Goal: Information Seeking & Learning: Learn about a topic

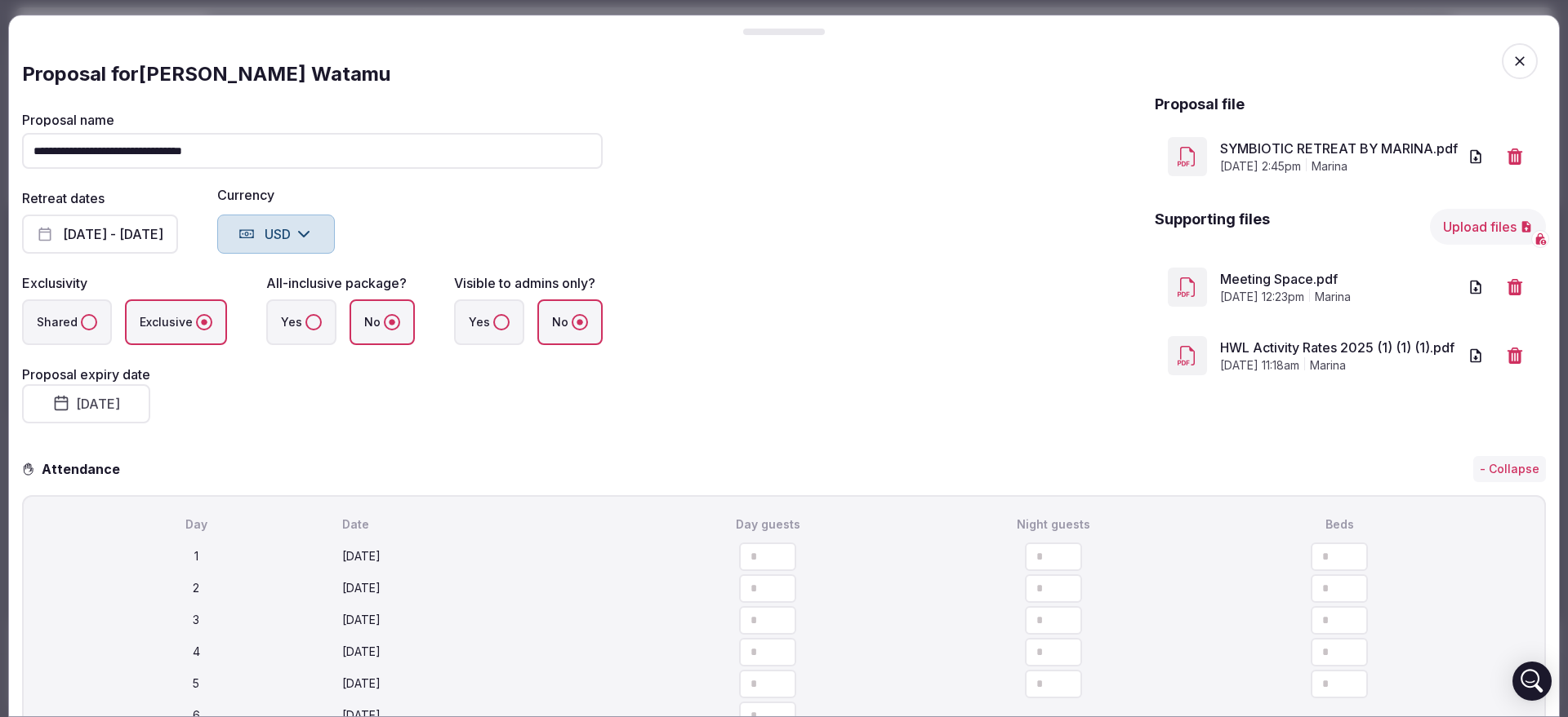
scroll to position [306, 0]
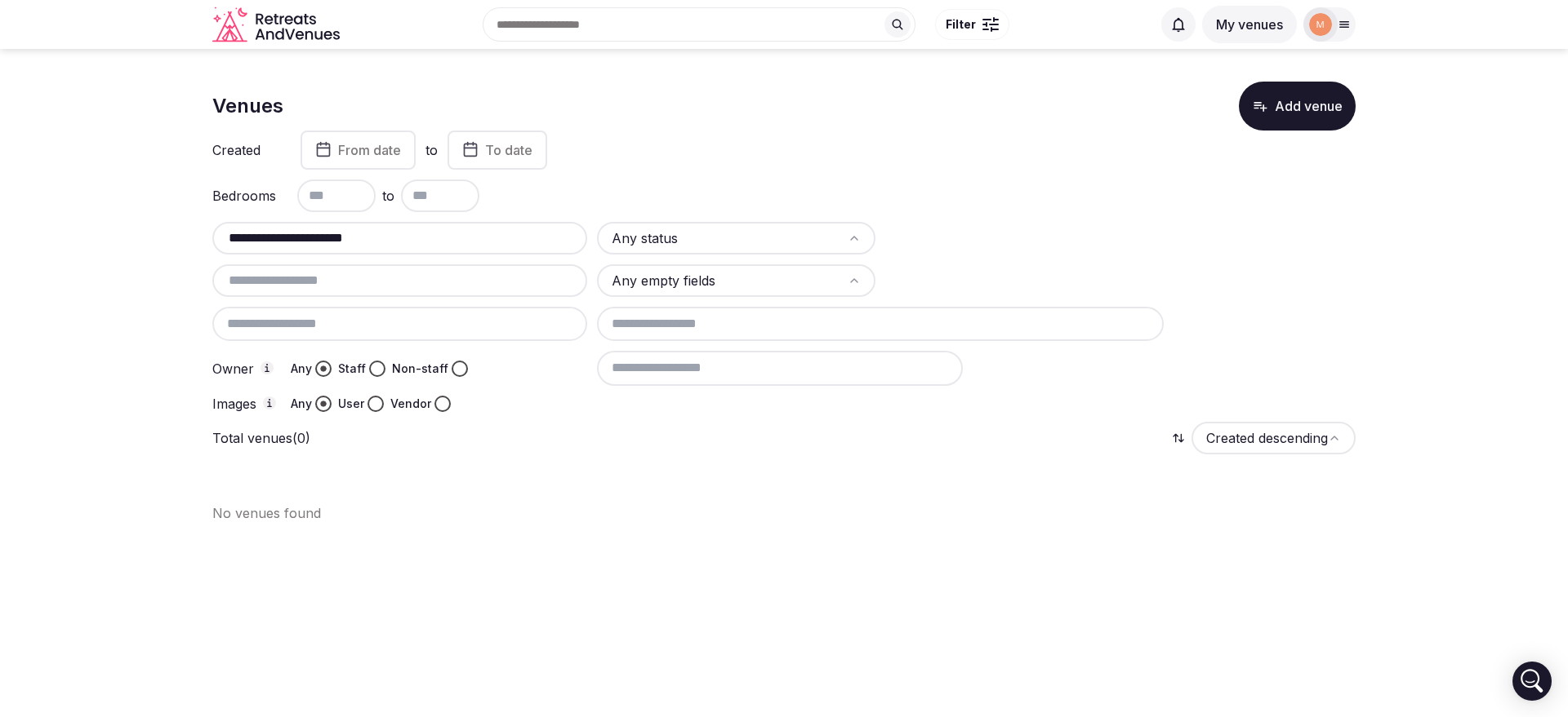
type input "**********"
click at [547, 23] on div "Search Popular Destinations Toscana, Italy Riviera Maya, Mexico Indonesia, Bali…" at bounding box center [749, 24] width 805 height 70
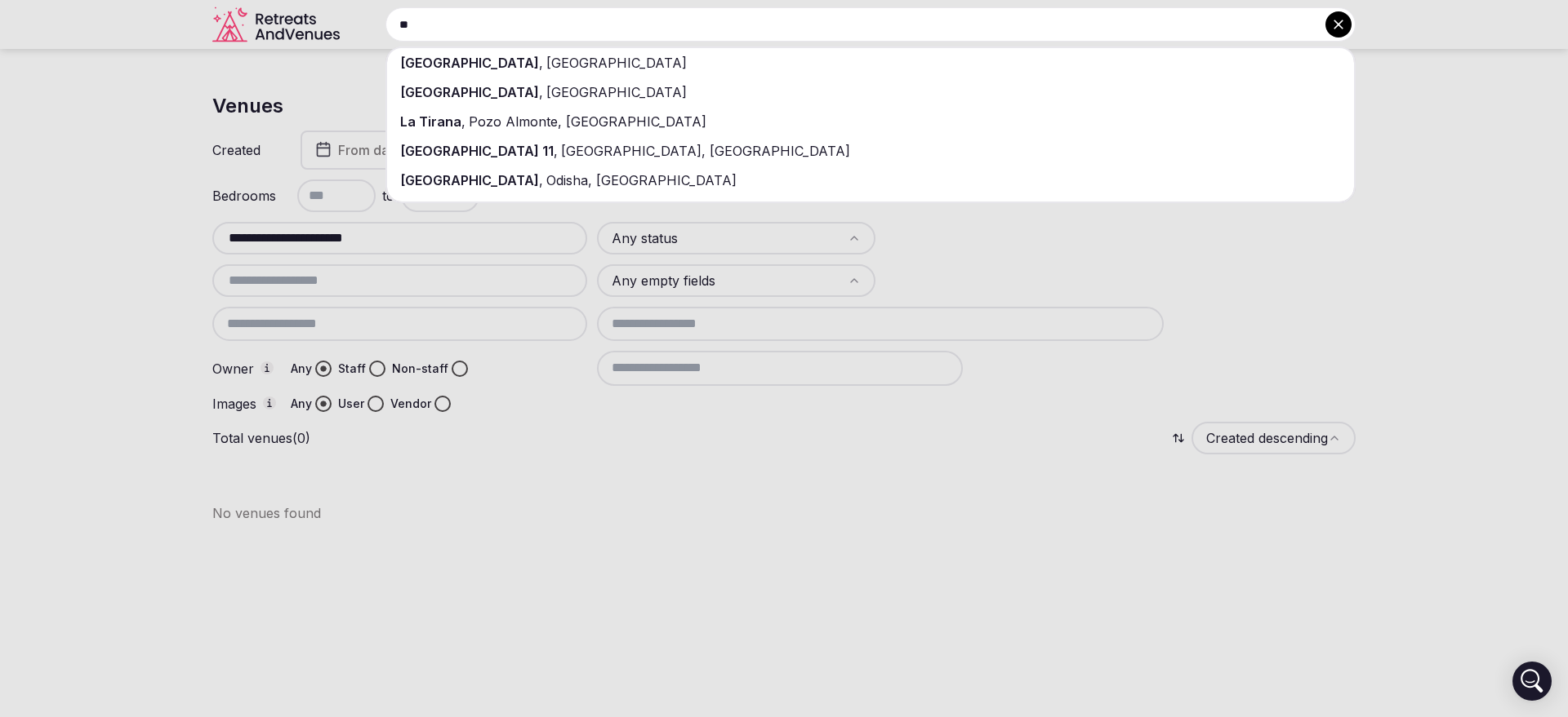
type input "*"
type input "*******"
click at [548, 64] on div "Albania" at bounding box center [871, 62] width 966 height 29
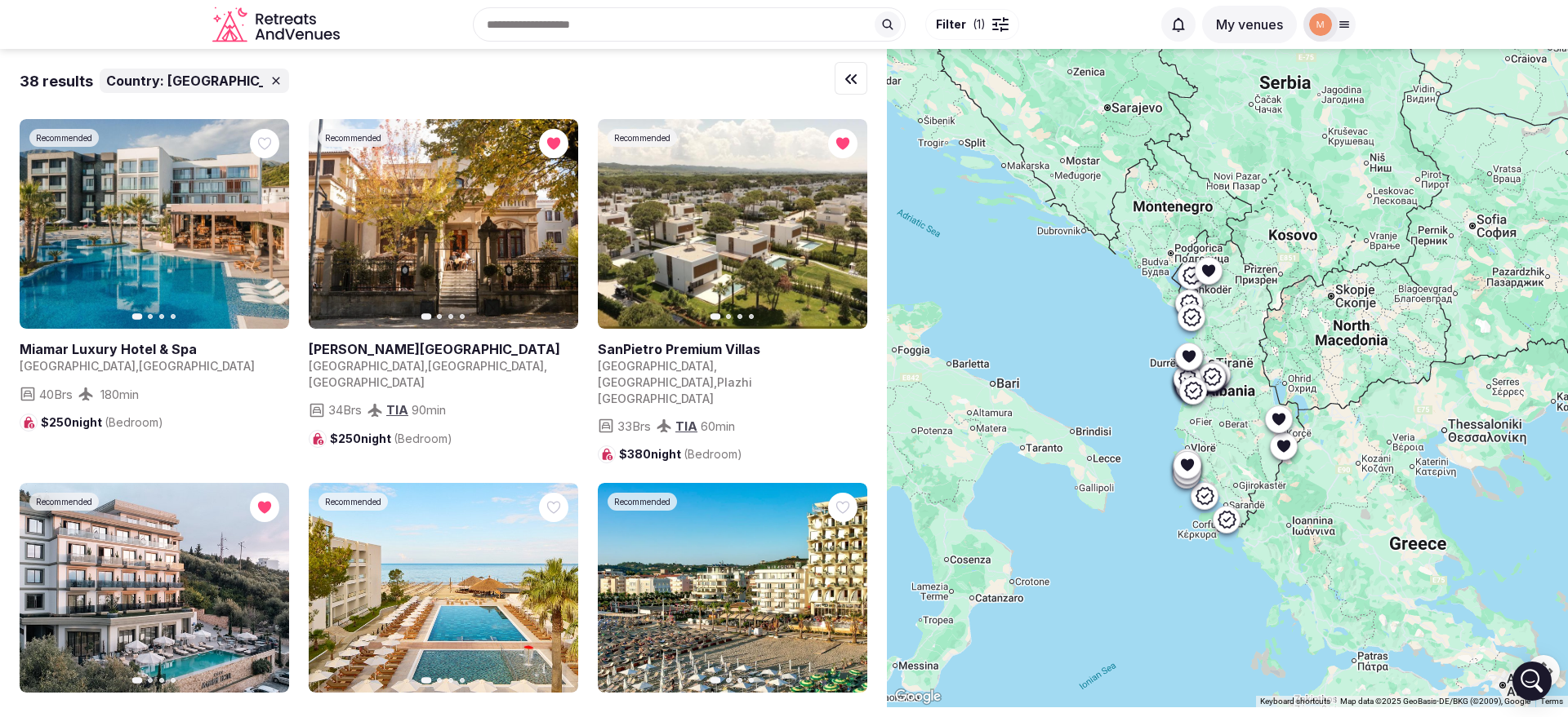
click at [977, 30] on span "( 1 )" at bounding box center [979, 25] width 13 height 17
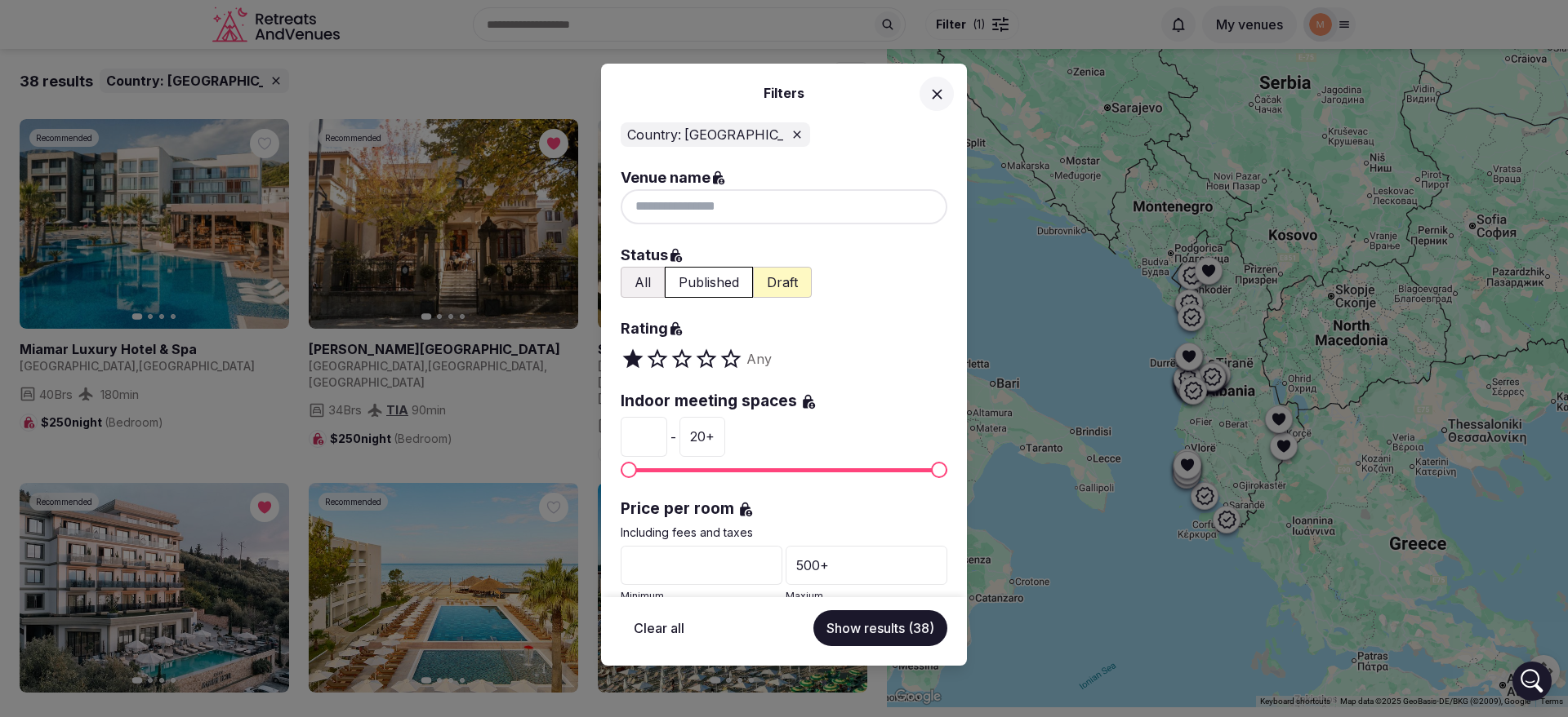
click at [639, 283] on button "All" at bounding box center [642, 281] width 44 height 31
click at [931, 470] on span "Maximum" at bounding box center [939, 471] width 17 height 17
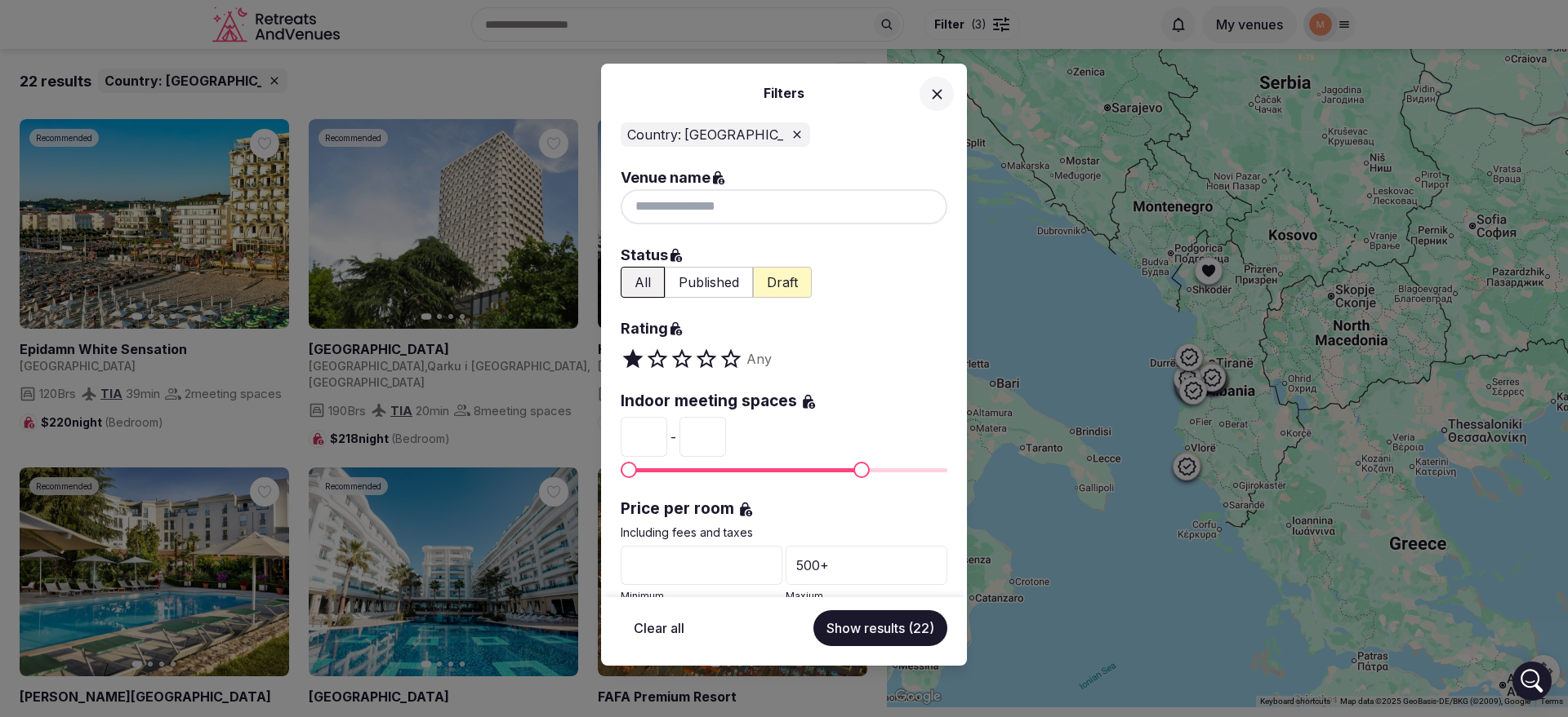
click at [611, 439] on div "Country: Albania Venue name Status All Published Draft Rating Any Indoor meetin…" at bounding box center [783, 360] width 366 height 475
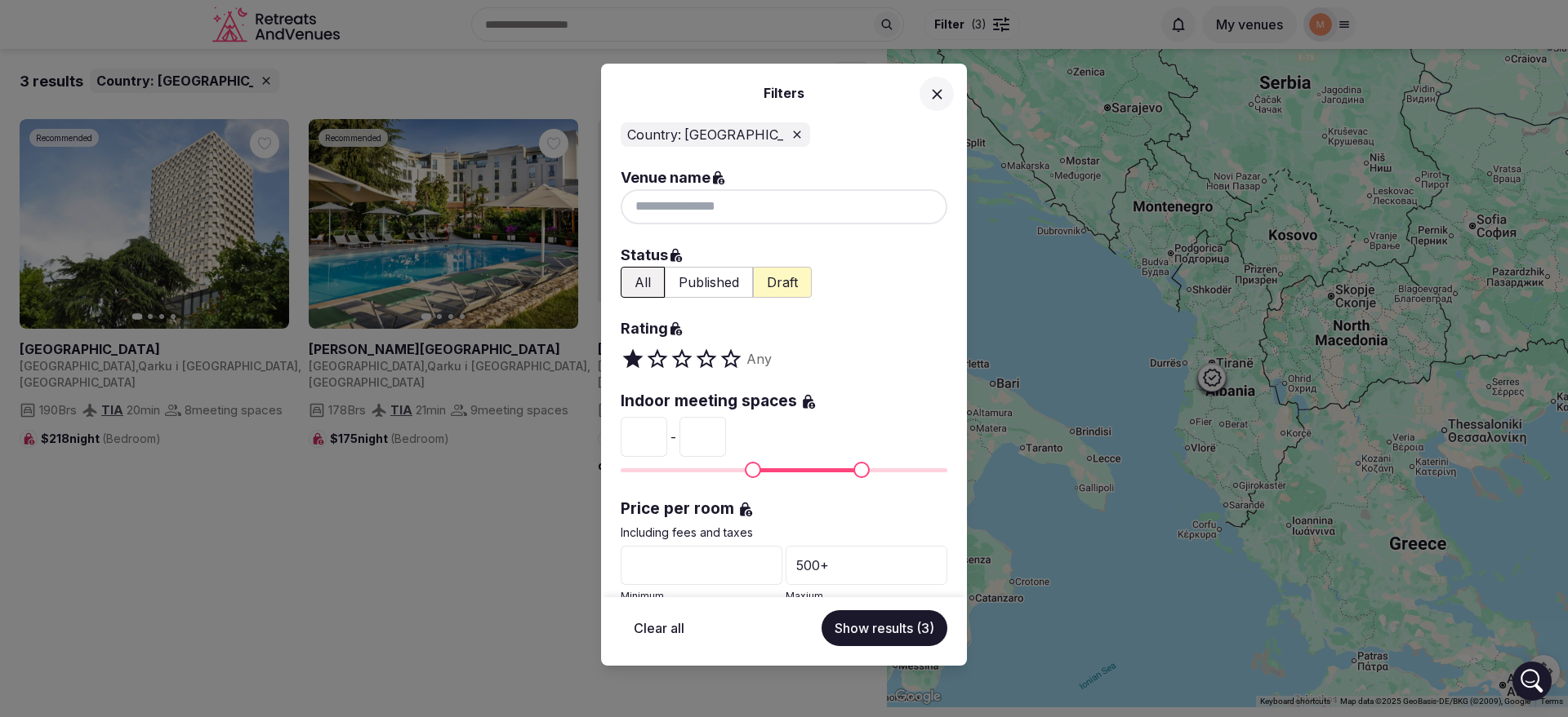
type input "*"
drag, startPoint x: 743, startPoint y: 437, endPoint x: 690, endPoint y: 441, distance: 53.2
click at [690, 441] on div "* - **" at bounding box center [784, 436] width 327 height 39
type input "**"
click at [897, 396] on label "Indoor meeting spaces" at bounding box center [784, 401] width 327 height 22
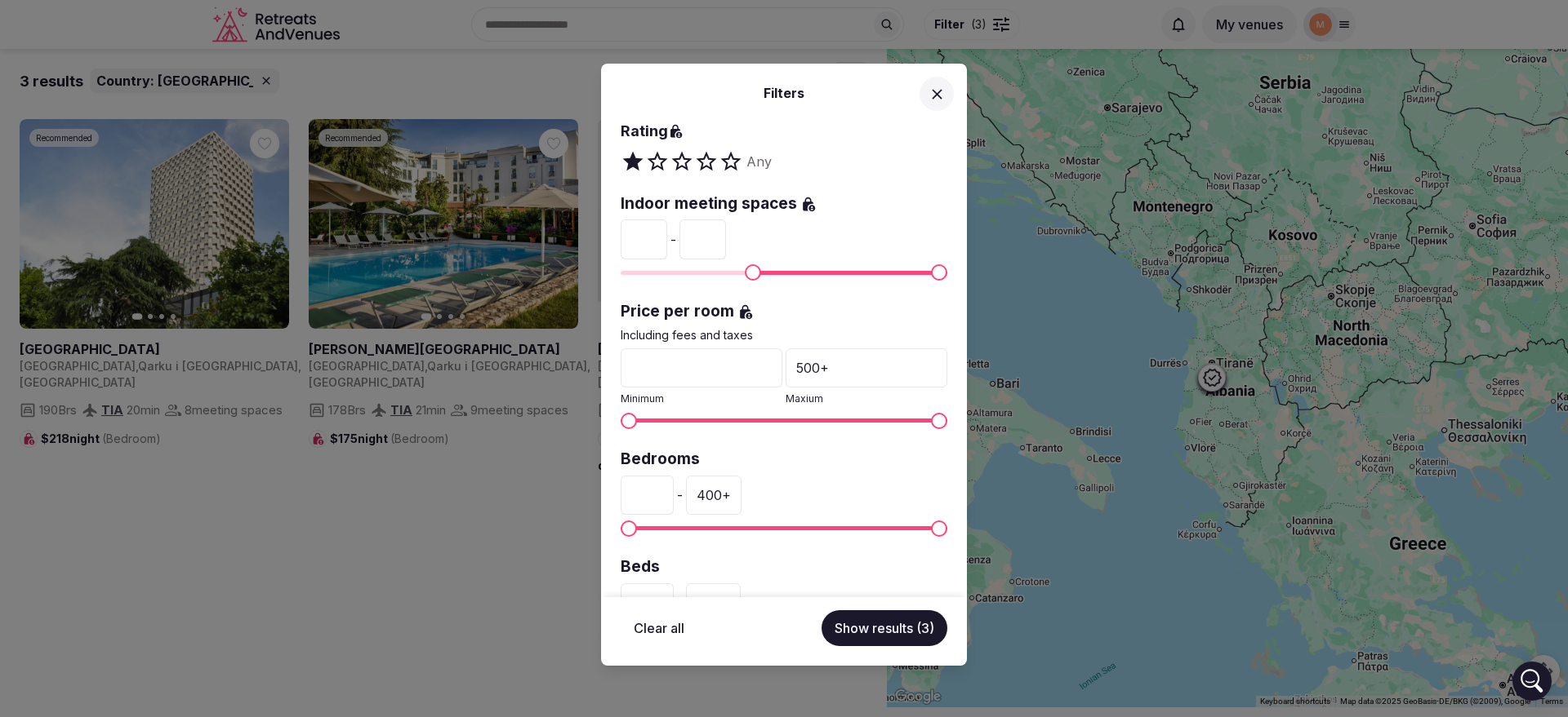
scroll to position [400, 0]
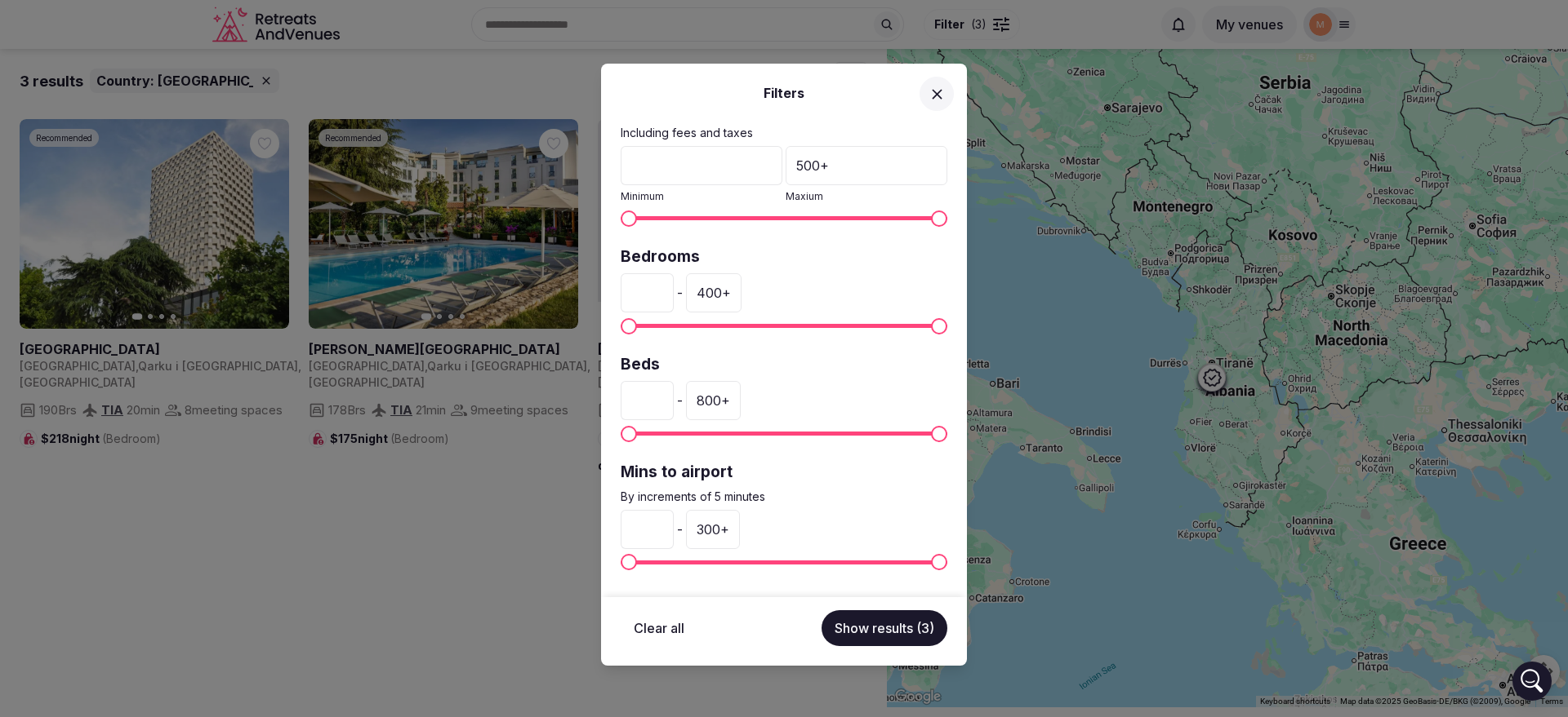
click at [881, 620] on button "Show results (3)" at bounding box center [884, 628] width 126 height 36
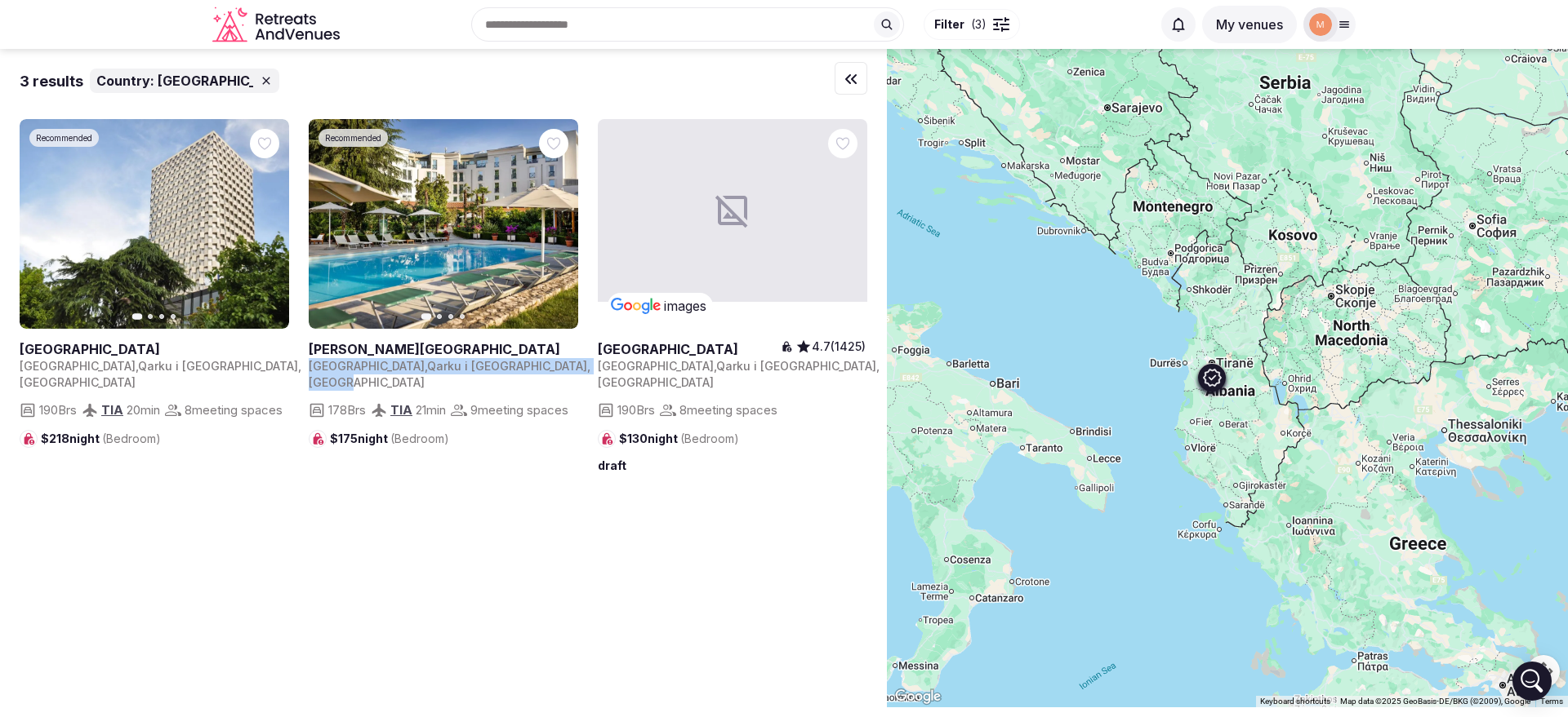
drag, startPoint x: 487, startPoint y: 359, endPoint x: 364, endPoint y: 355, distance: 123.1
click at [364, 355] on div "Rogner Hotel Tirana Albania , Qarku i Tiranës , Tiranë 178 Brs TIA 21 min 9 mee…" at bounding box center [442, 388] width 269 height 119
click at [510, 363] on div "Albania , Qarku i Tiranës , Tiranë" at bounding box center [442, 374] width 269 height 32
click at [189, 273] on link at bounding box center [154, 224] width 269 height 210
click at [722, 351] on link at bounding box center [689, 350] width 183 height 18
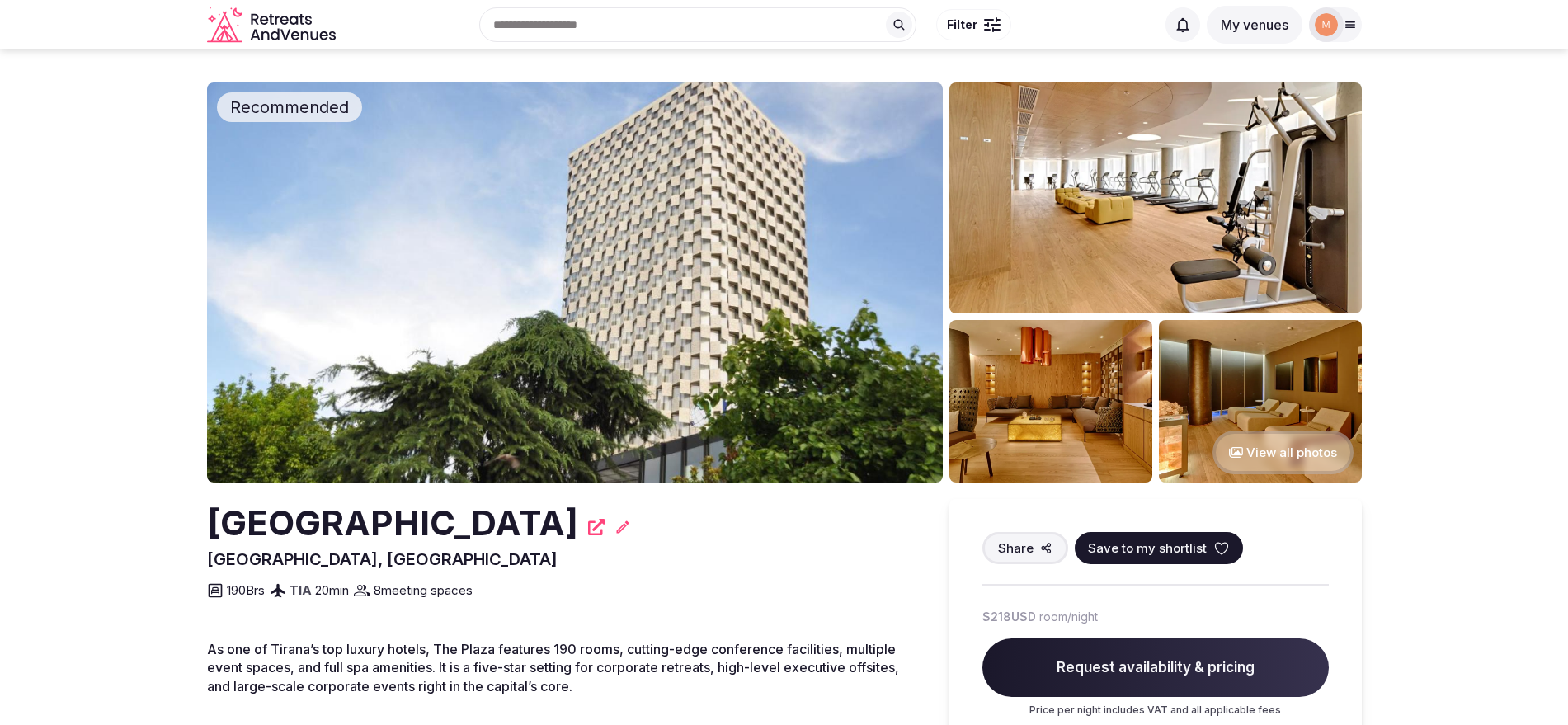
scroll to position [104, 0]
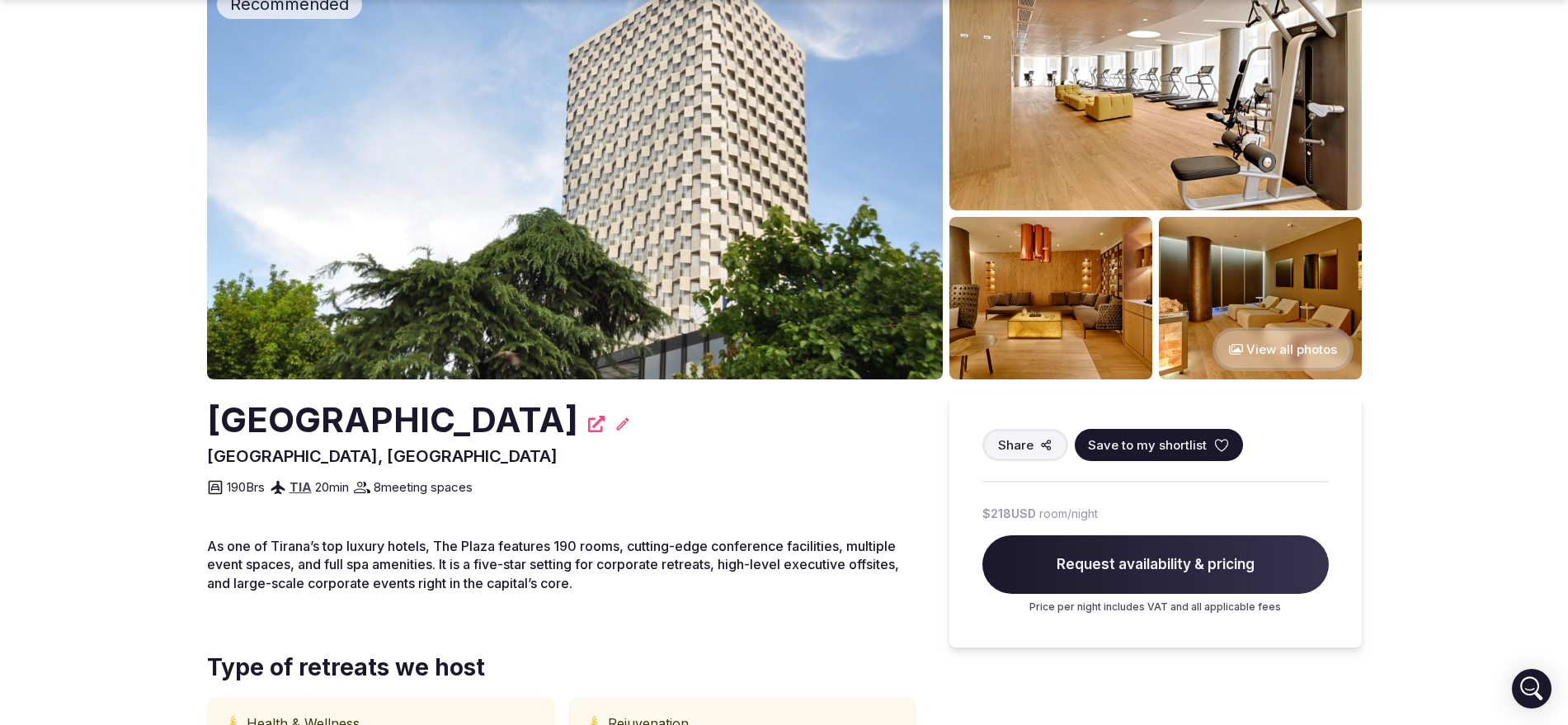
click at [1281, 351] on button "View all photos" at bounding box center [1284, 349] width 141 height 44
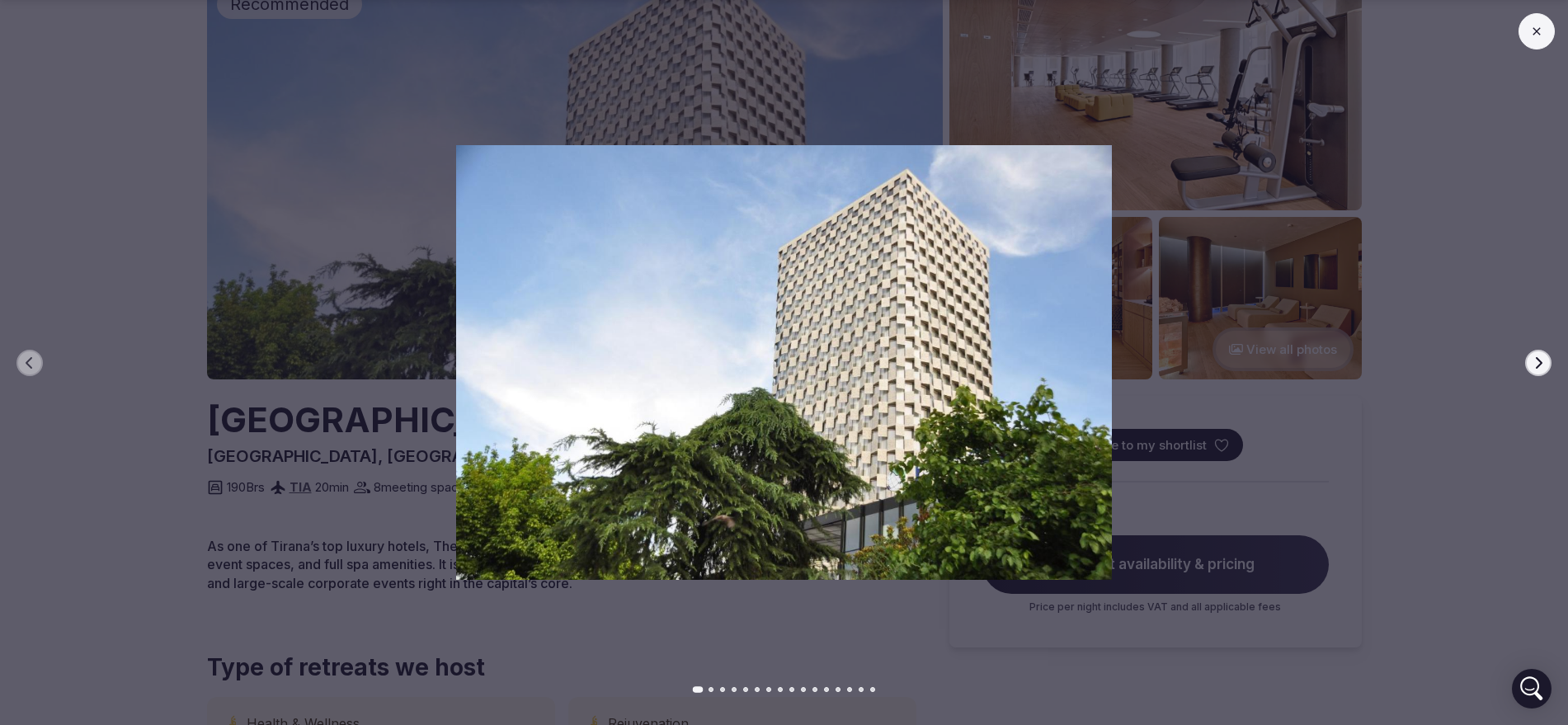
click at [1526, 365] on button "Next slide" at bounding box center [1538, 363] width 26 height 26
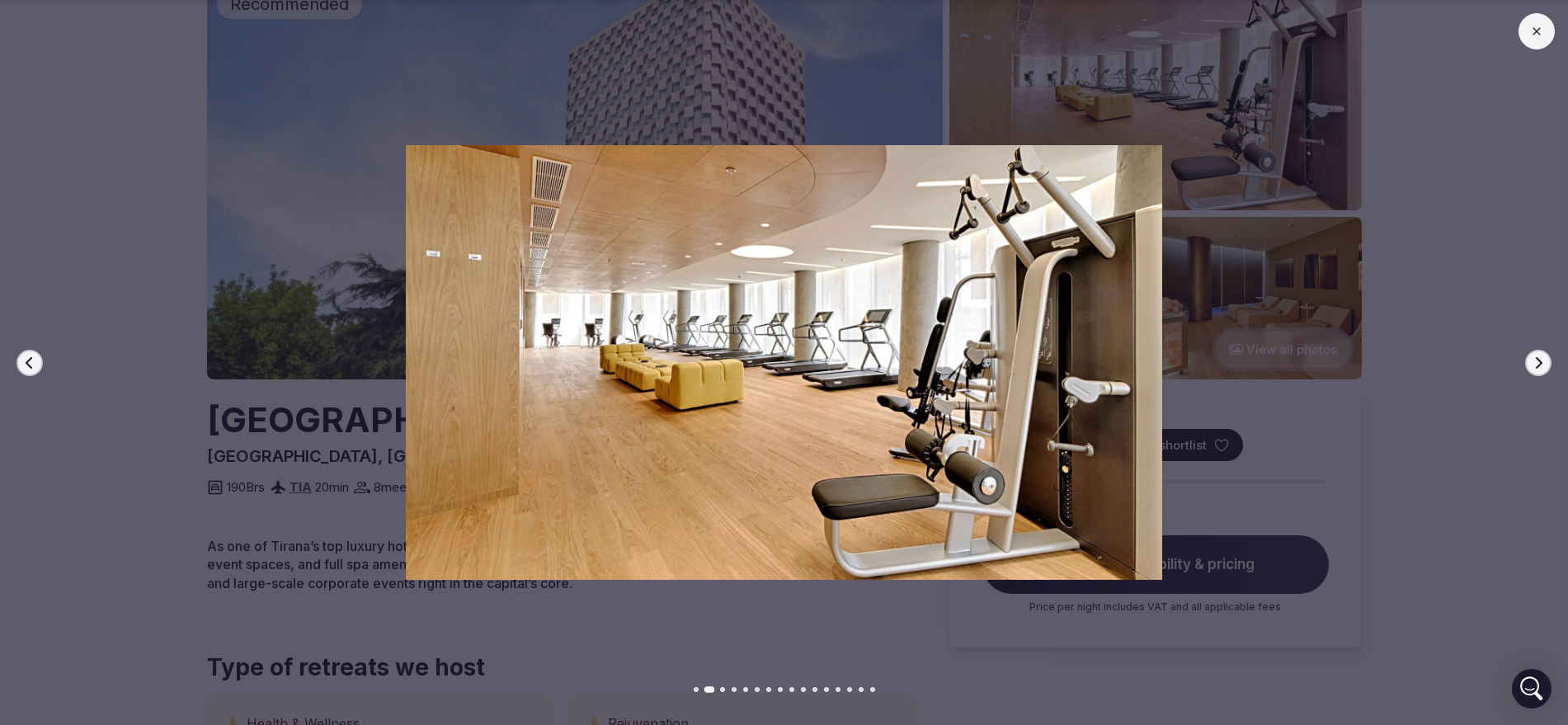
click at [1526, 365] on button "Next slide" at bounding box center [1538, 363] width 26 height 26
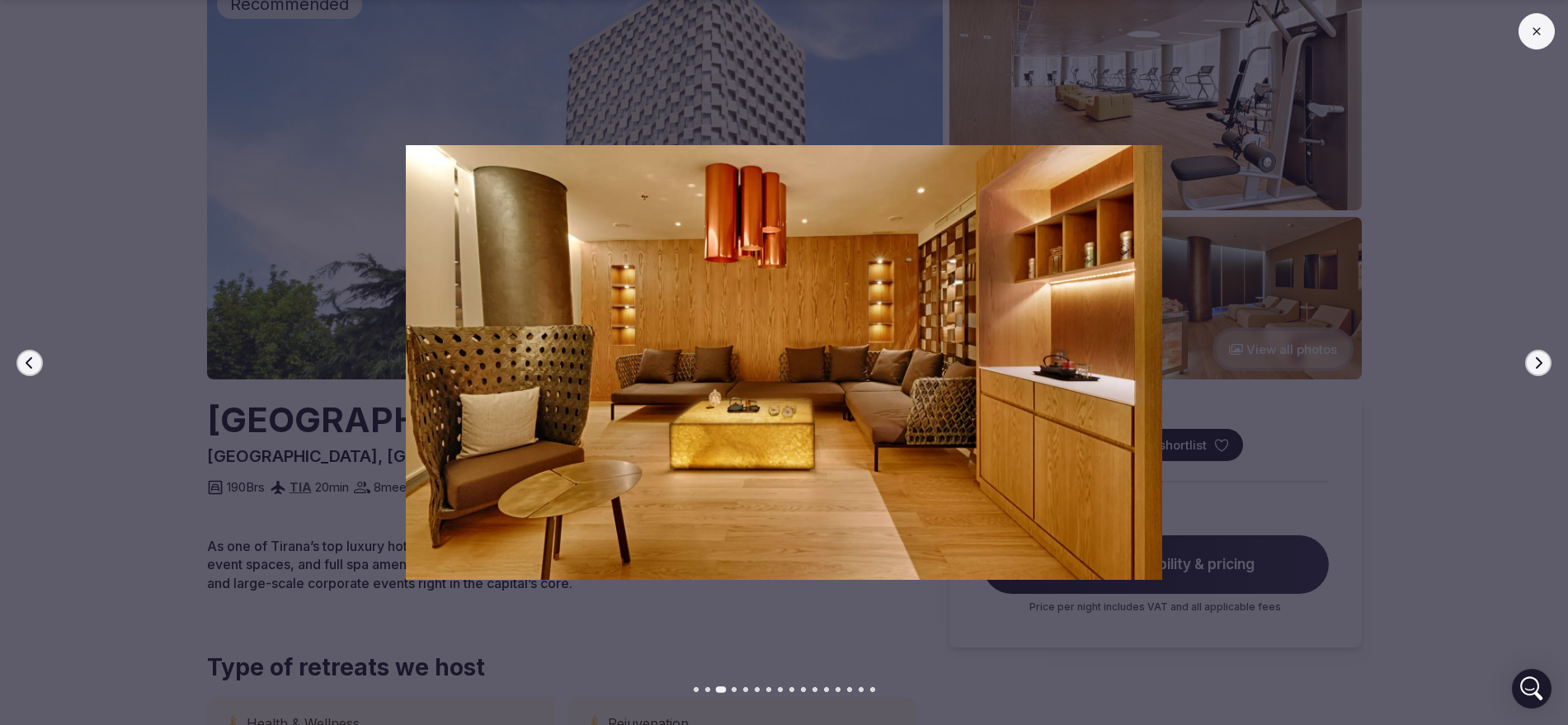
click at [1526, 365] on button "Next slide" at bounding box center [1538, 363] width 26 height 26
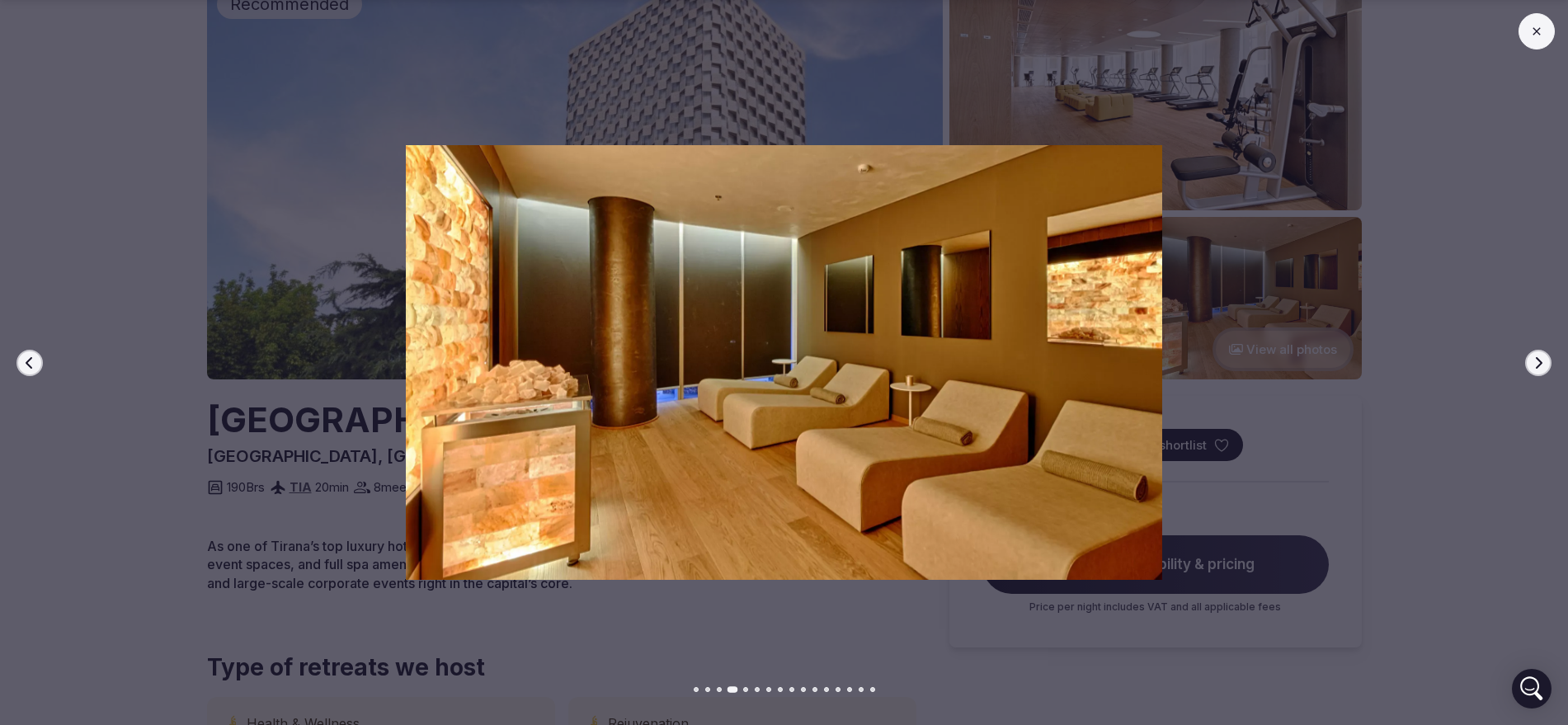
click at [1526, 365] on button "Next slide" at bounding box center [1538, 363] width 26 height 26
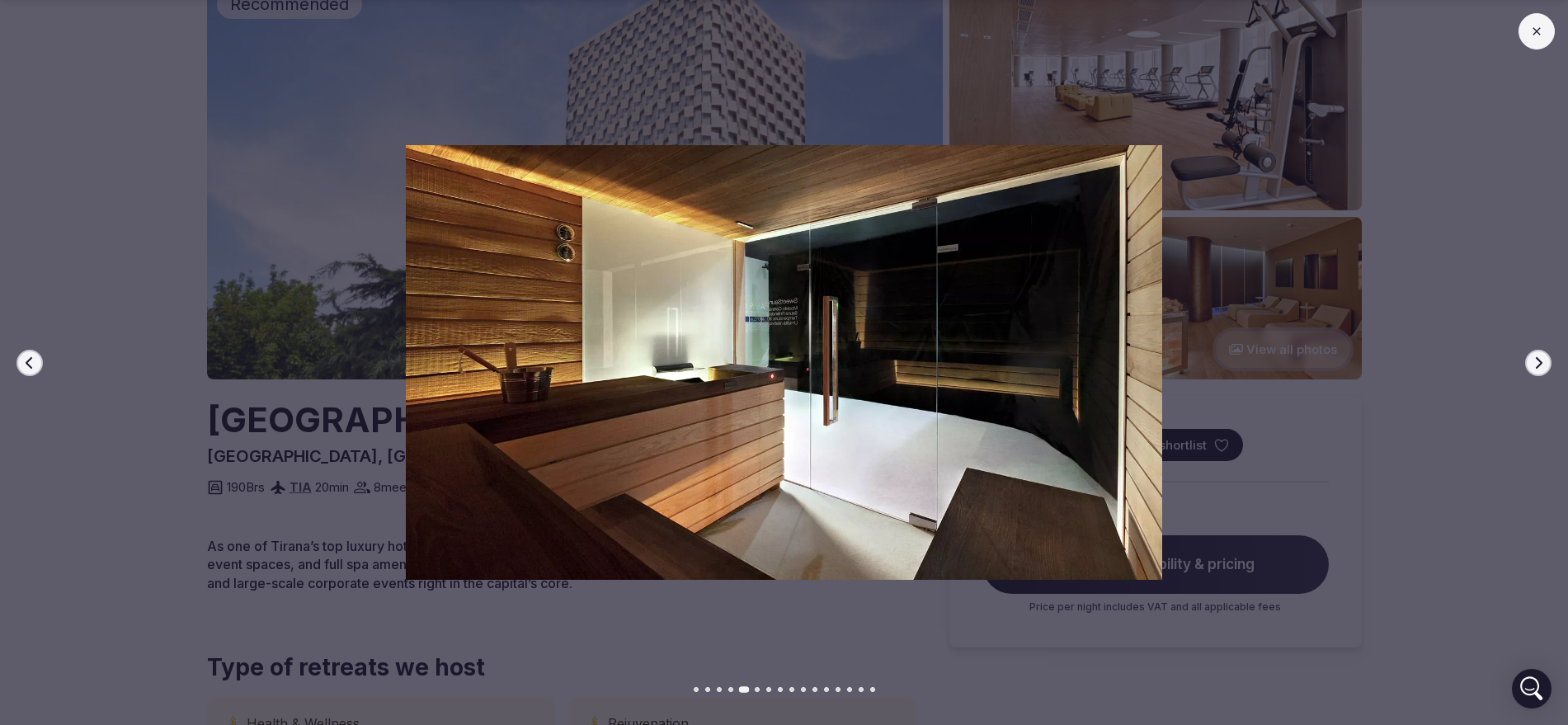
click at [1526, 365] on button "Next slide" at bounding box center [1538, 363] width 26 height 26
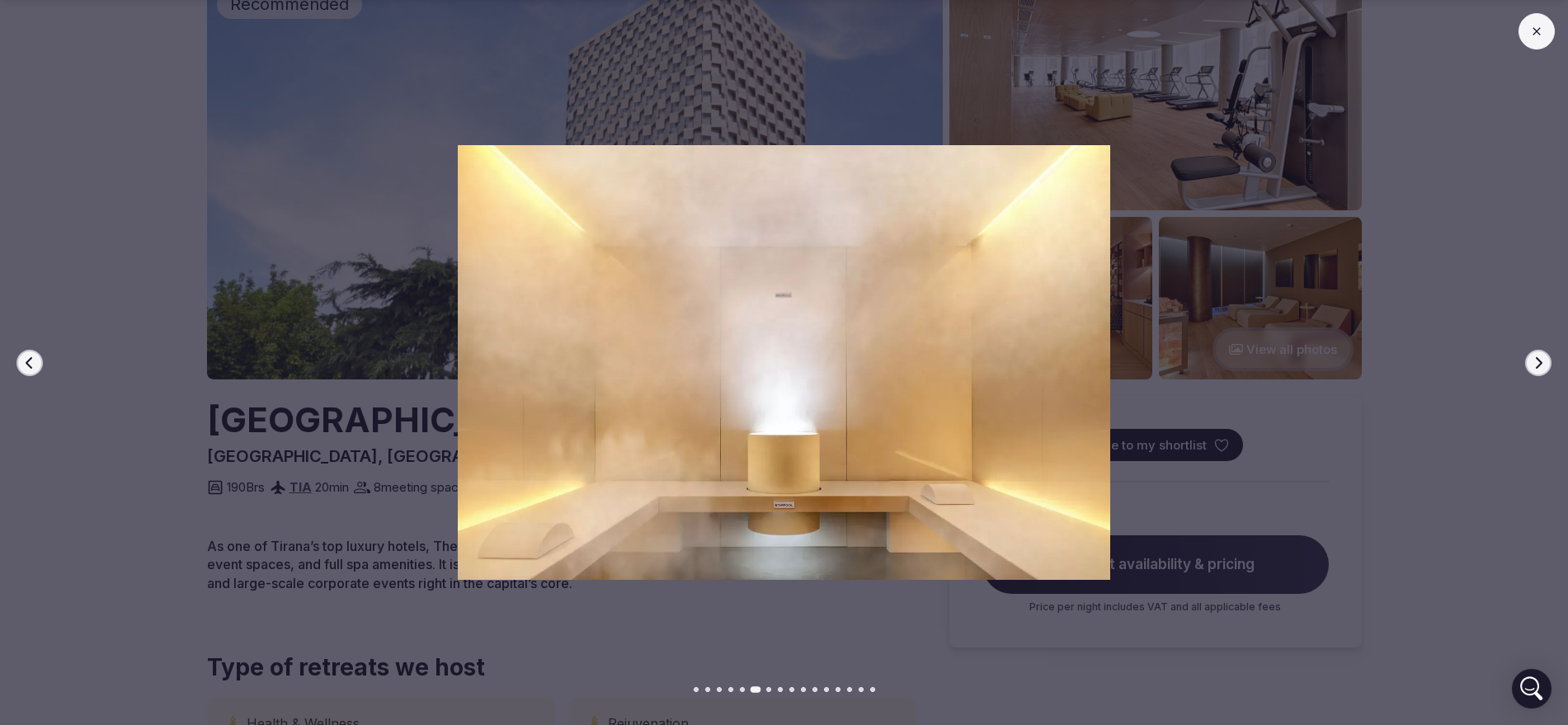
click at [1526, 365] on button "Next slide" at bounding box center [1538, 363] width 26 height 26
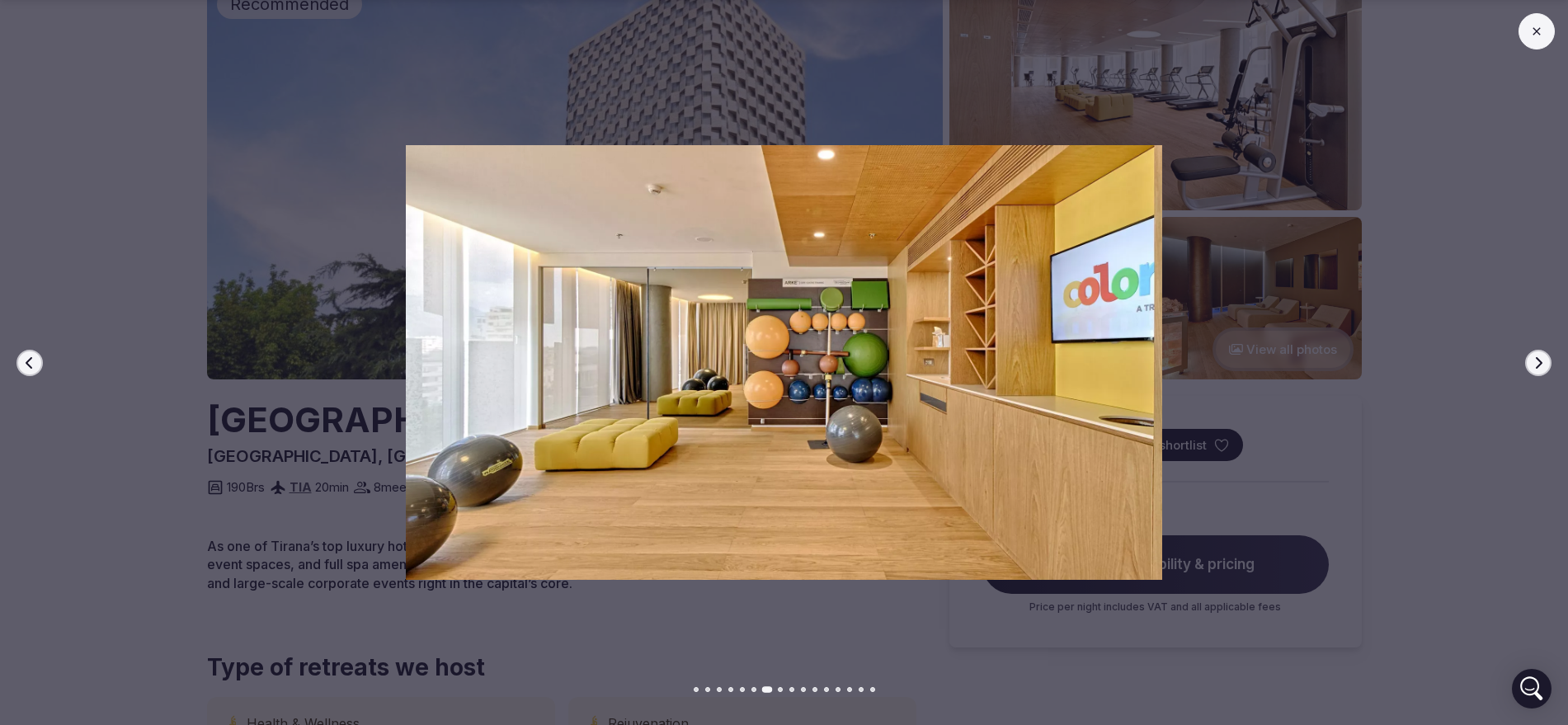
click at [1526, 365] on button "Next slide" at bounding box center [1538, 363] width 26 height 26
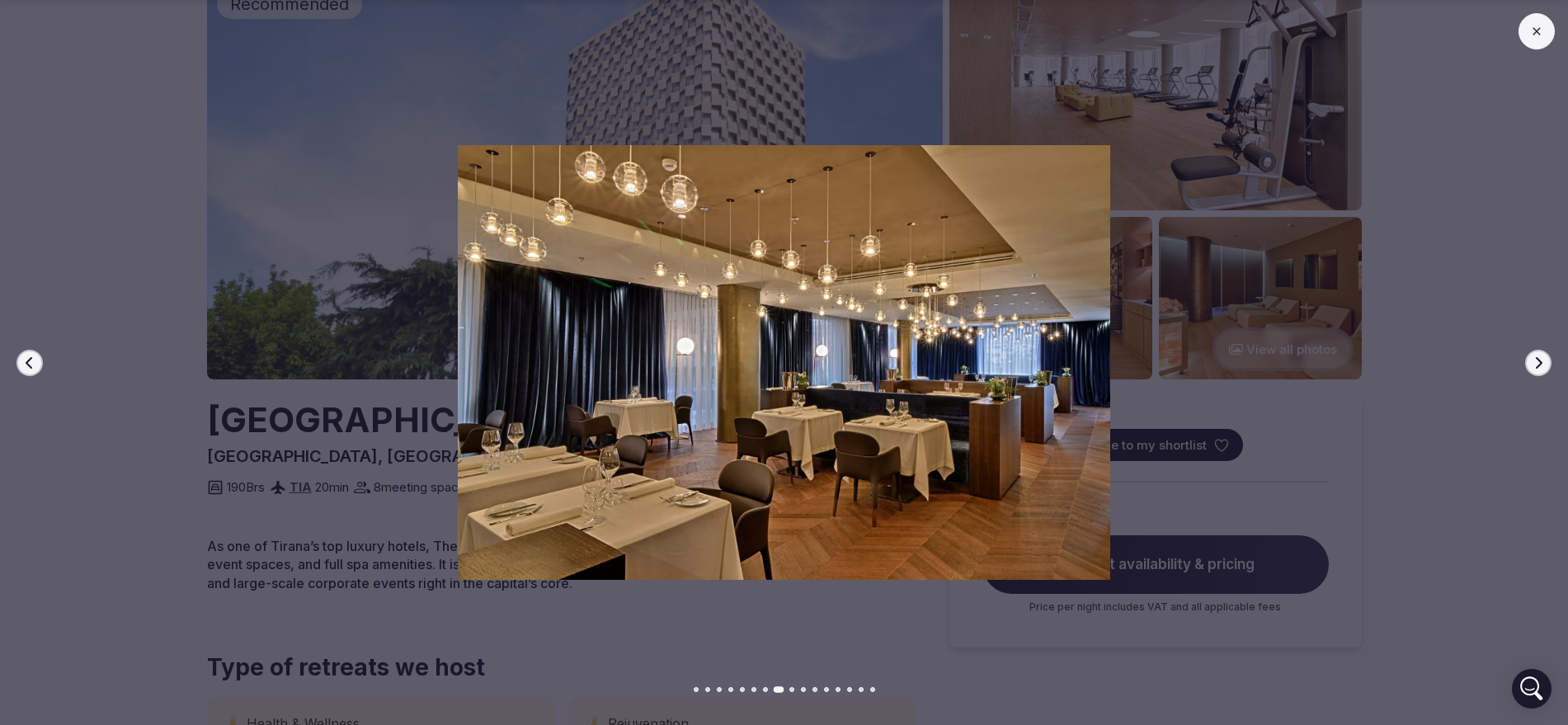
click at [1526, 365] on button "Next slide" at bounding box center [1538, 363] width 26 height 26
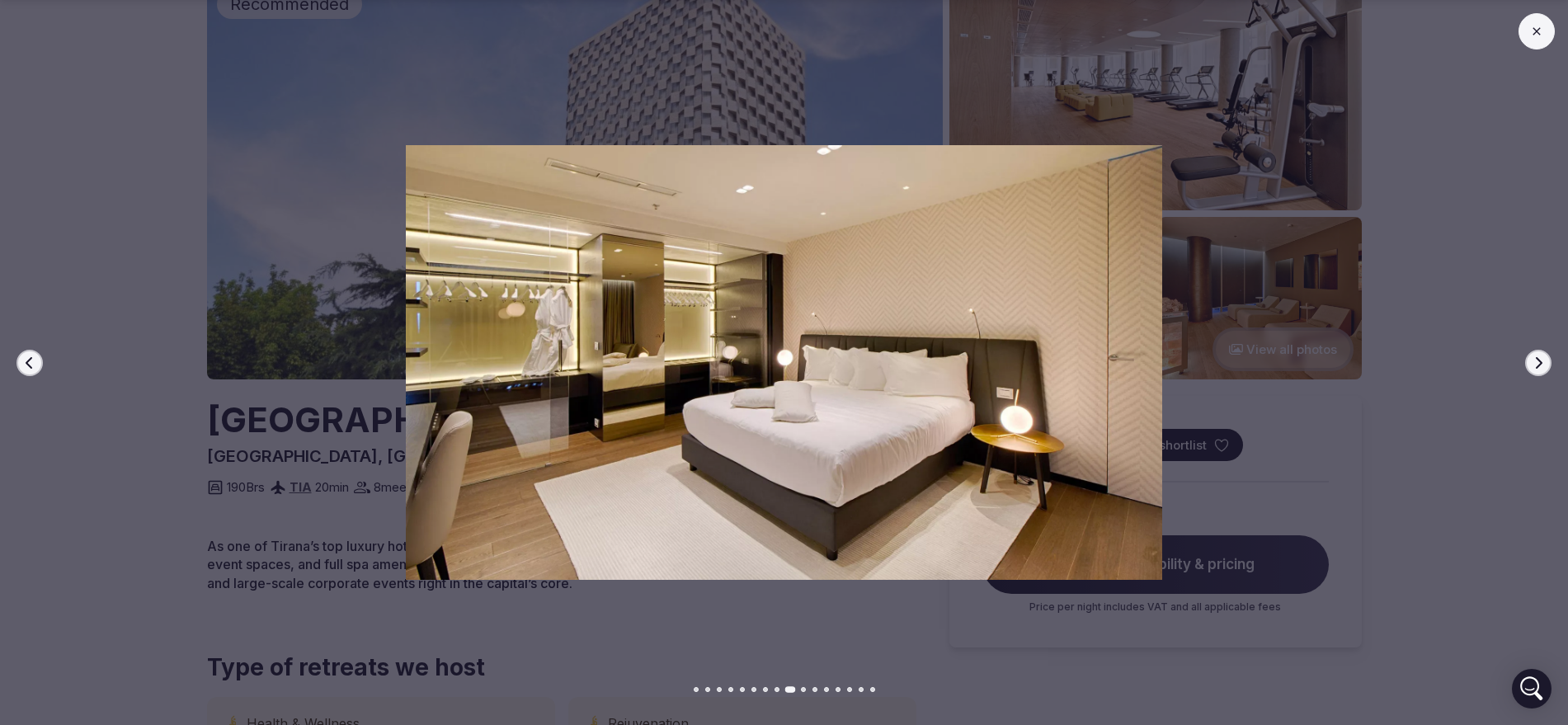
click at [1526, 365] on button "Next slide" at bounding box center [1538, 363] width 26 height 26
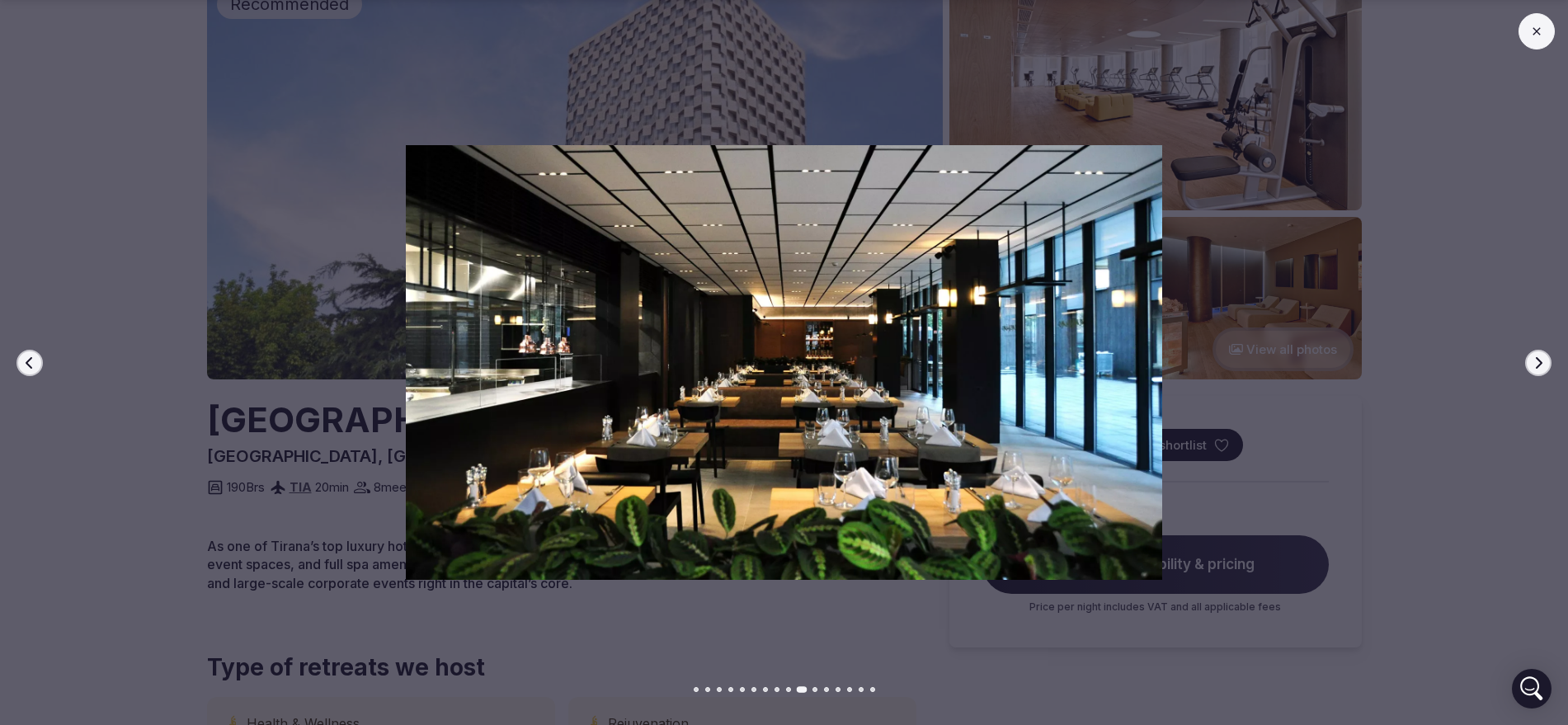
click at [1526, 365] on button "Next slide" at bounding box center [1538, 363] width 26 height 26
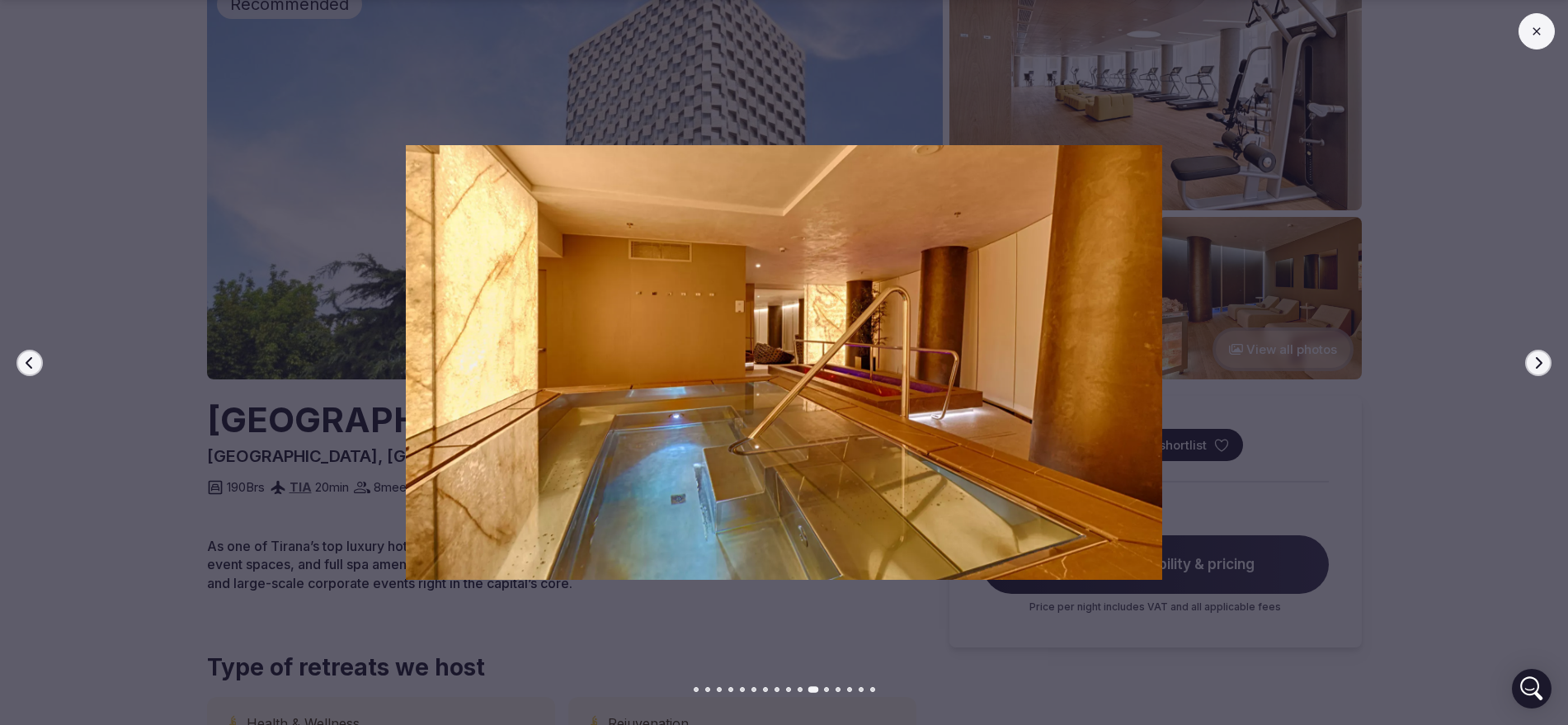
click at [1526, 365] on button "Next slide" at bounding box center [1538, 363] width 26 height 26
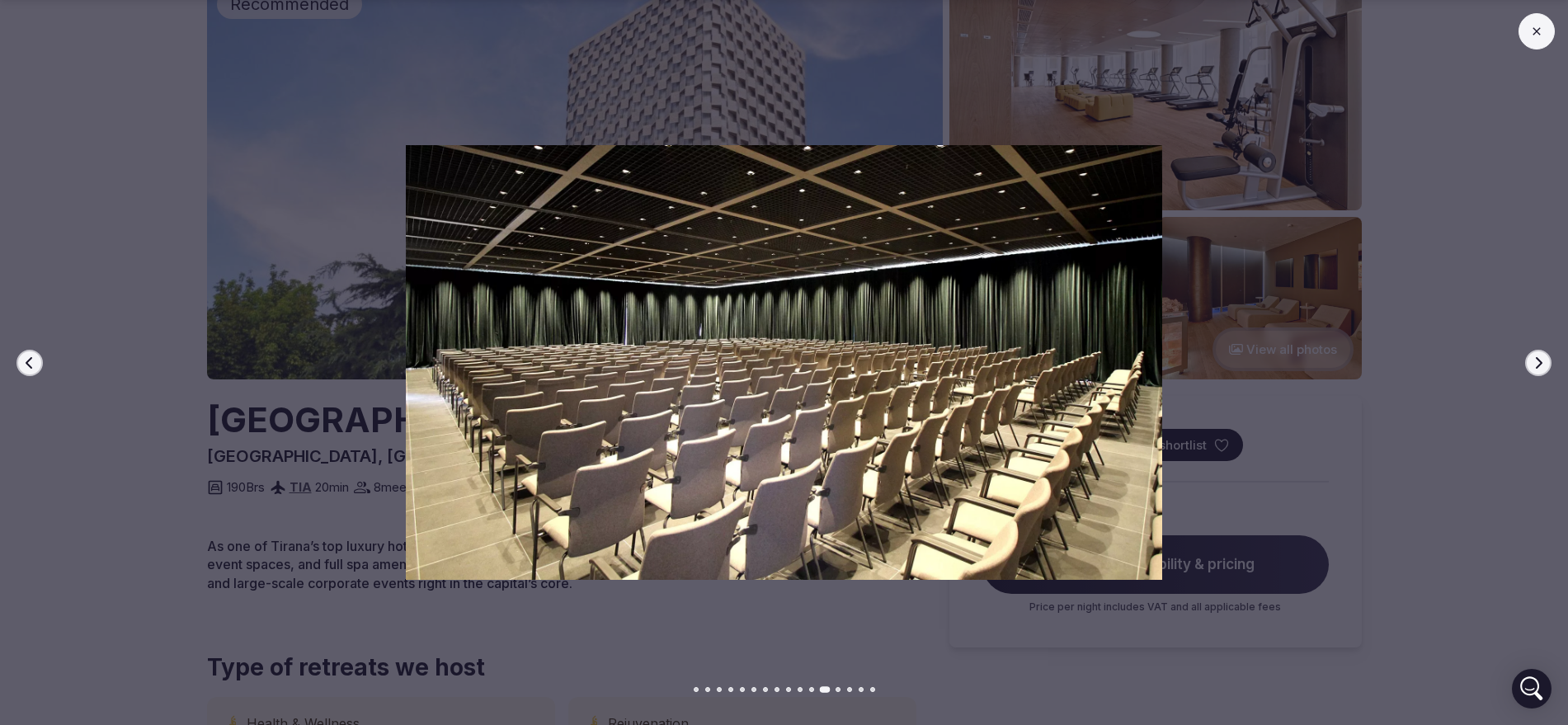
click at [1526, 365] on button "Next slide" at bounding box center [1538, 363] width 26 height 26
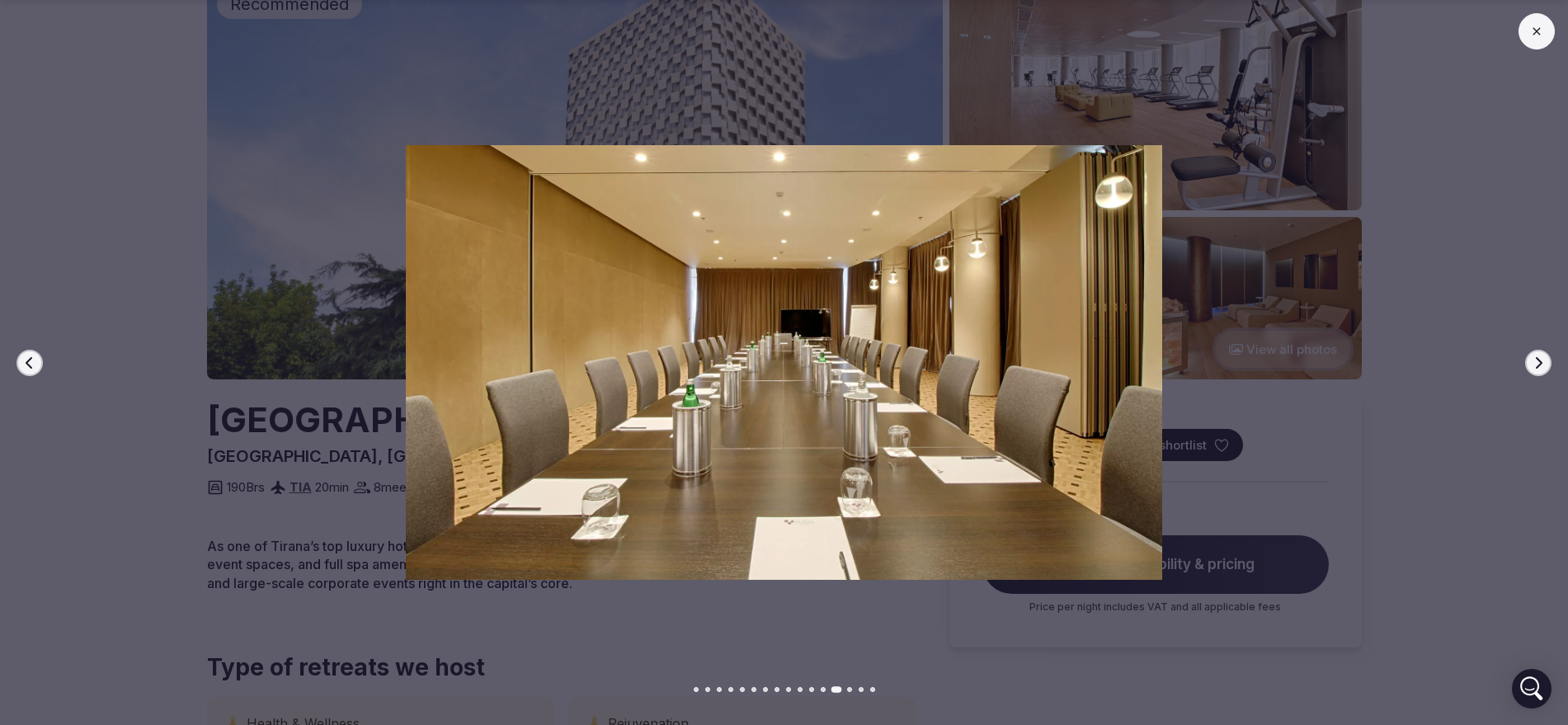
click at [1526, 365] on button "Next slide" at bounding box center [1538, 363] width 26 height 26
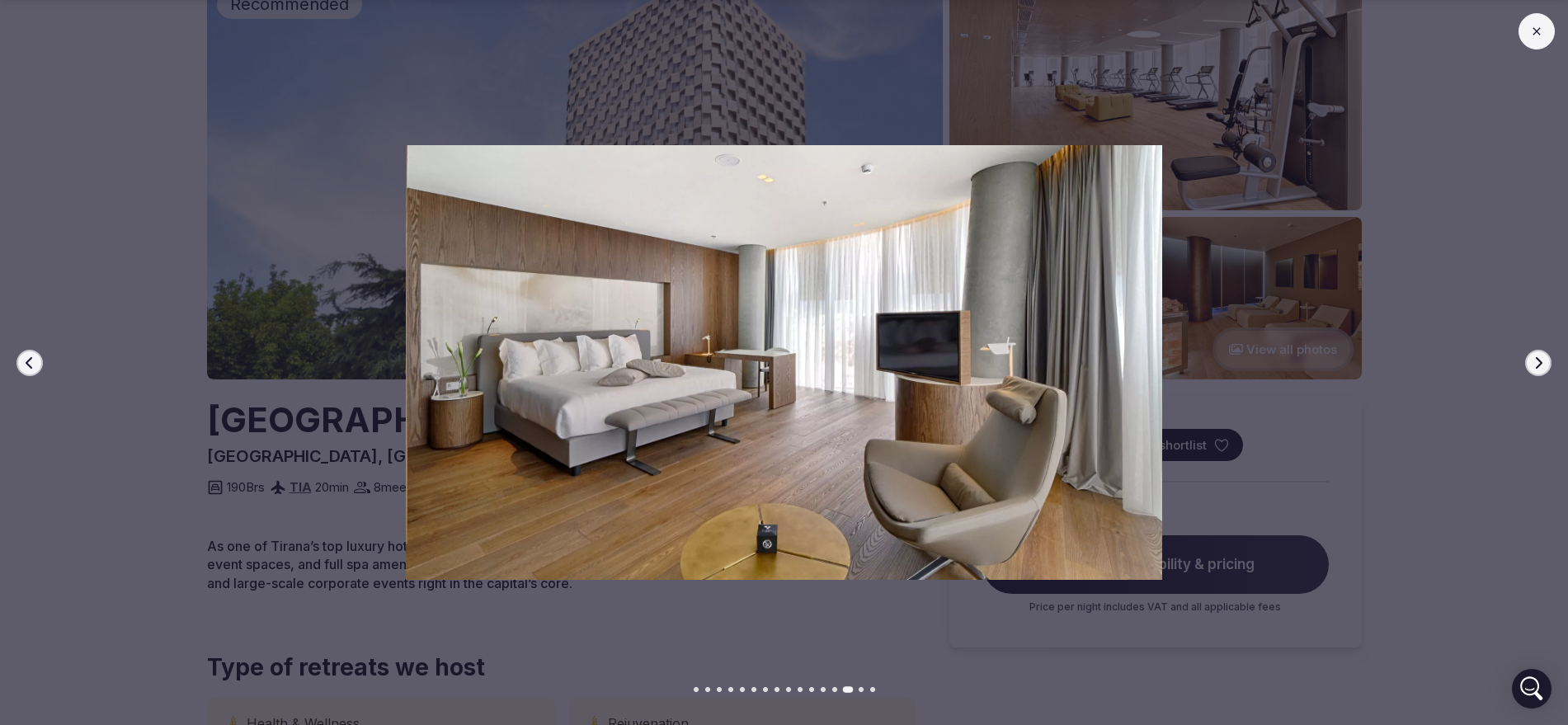
click at [1526, 365] on button "Next slide" at bounding box center [1538, 363] width 26 height 26
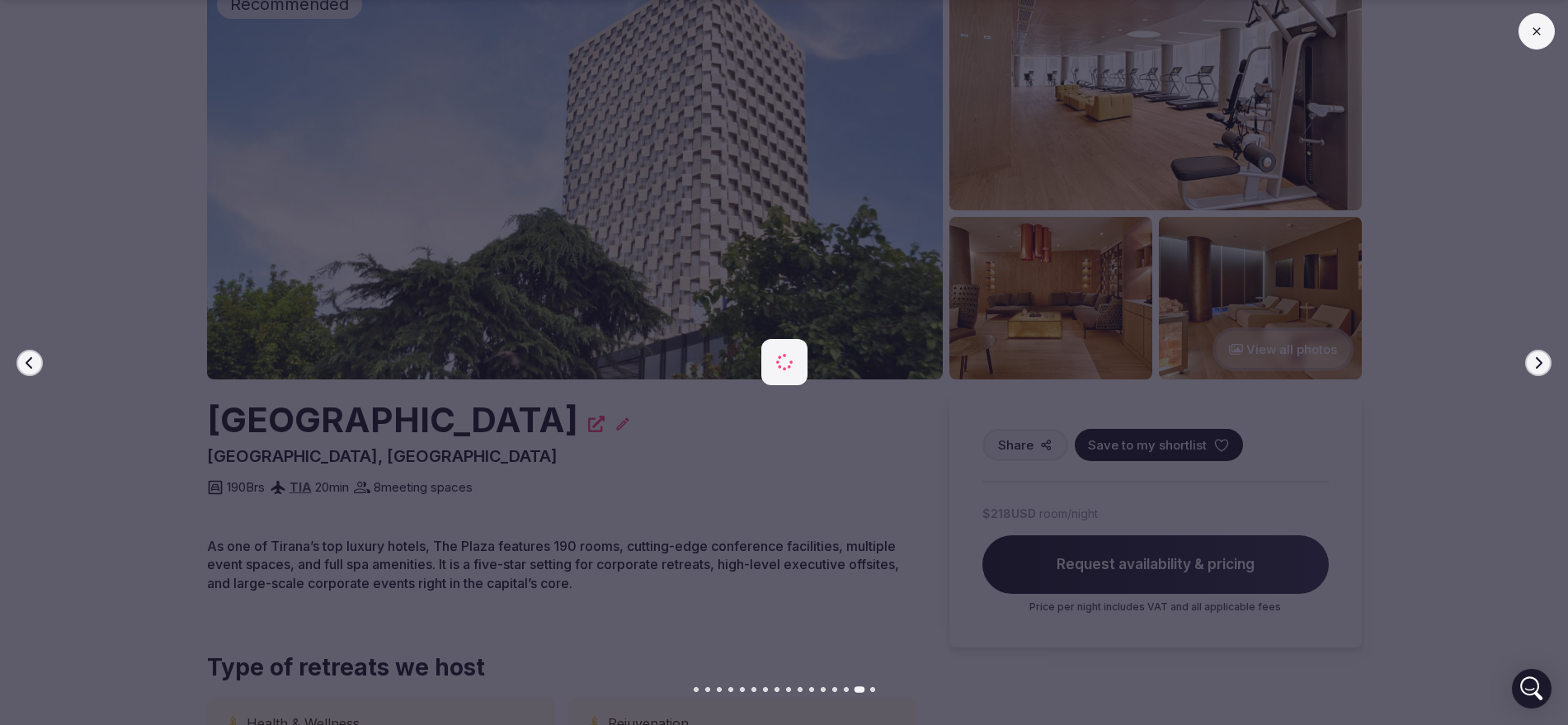
click at [1526, 365] on button "Next slide" at bounding box center [1538, 363] width 26 height 26
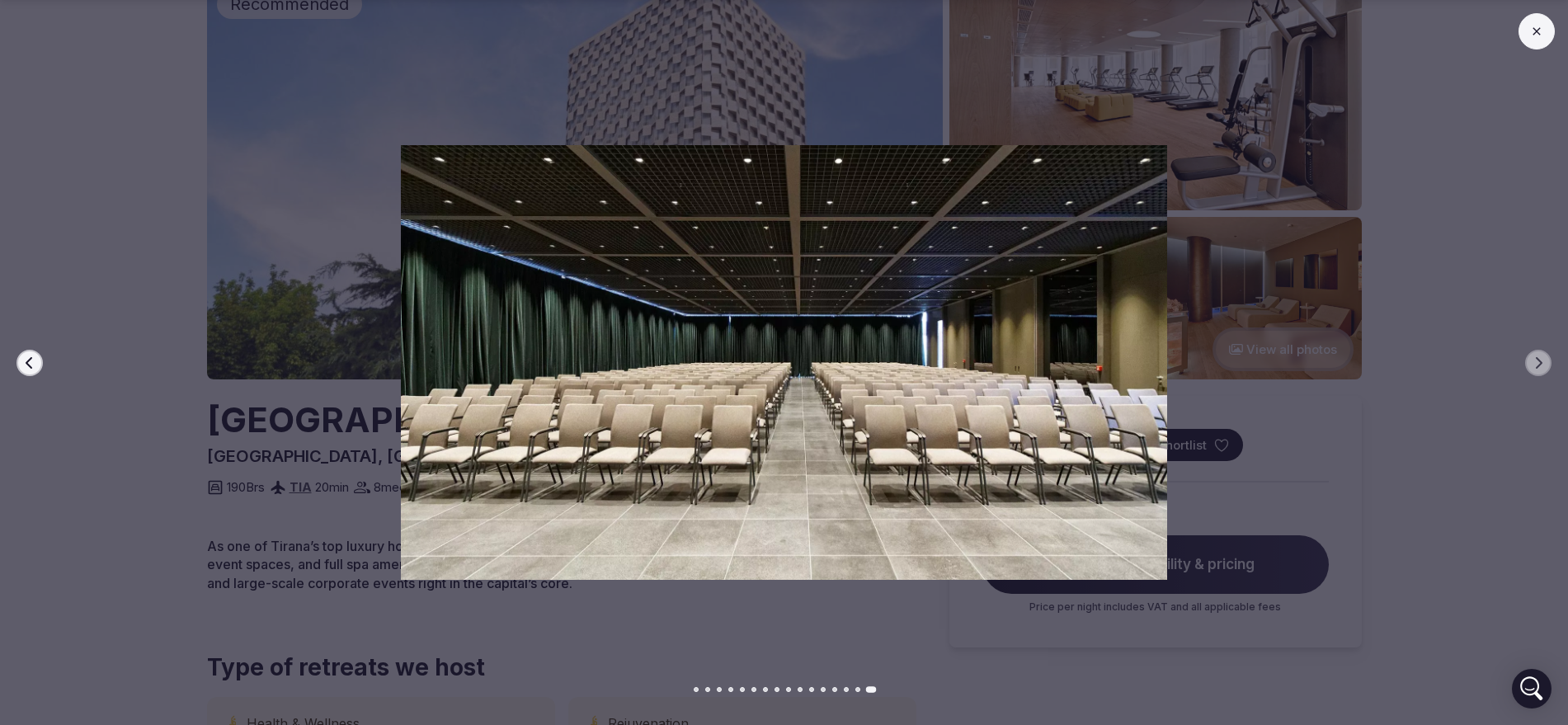
click at [1522, 31] on button at bounding box center [1536, 31] width 36 height 36
